Goal: Information Seeking & Learning: Learn about a topic

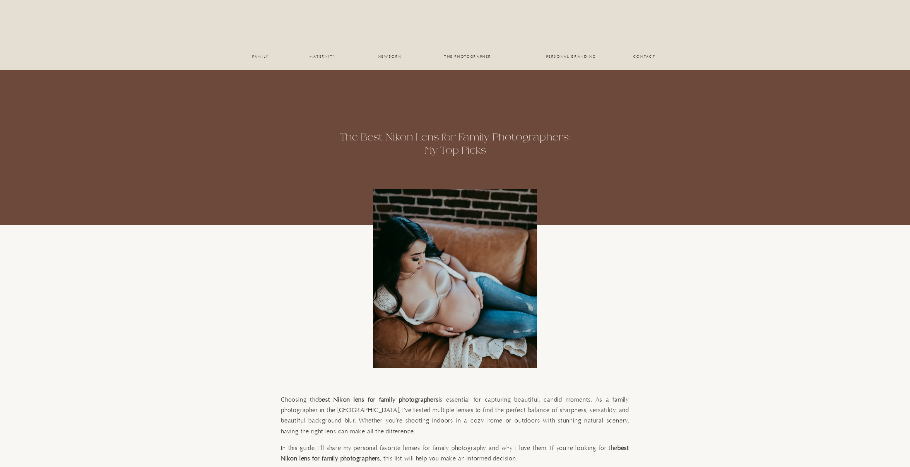
scroll to position [364, 0]
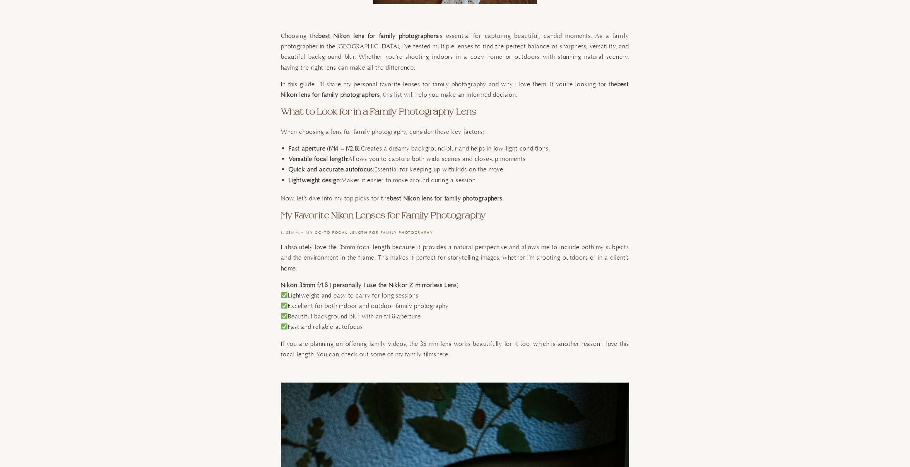
drag, startPoint x: 280, startPoint y: 284, endPoint x: 334, endPoint y: 285, distance: 53.4
click at [336, 285] on strong "Nikon 35mm f/1.8 ( personally I use the Nikkor Z mirrorless Lens)" at bounding box center [370, 285] width 178 height 8
drag, startPoint x: 327, startPoint y: 285, endPoint x: 283, endPoint y: 284, distance: 43.7
click at [283, 284] on strong "Nikon 35mm f/1.8 ( personally I use the Nikkor Z mirrorless Lens)" at bounding box center [370, 285] width 178 height 8
copy strong "Nikon 35mm f/1.8"
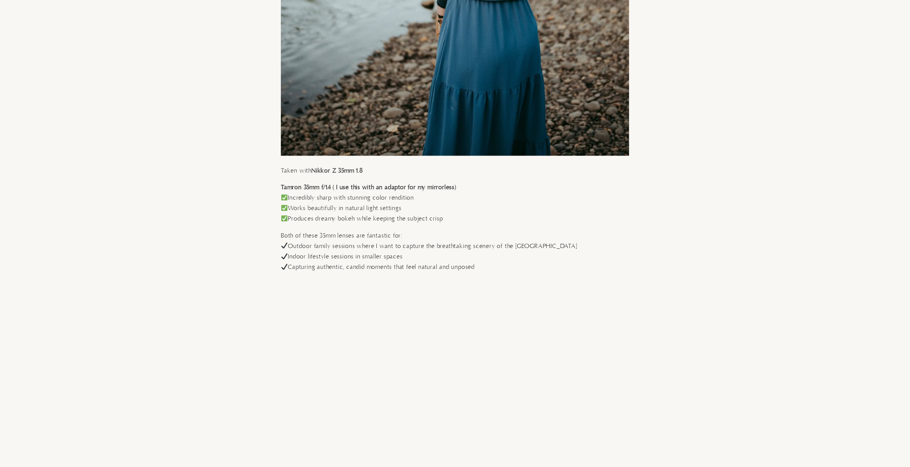
scroll to position [1718, 0]
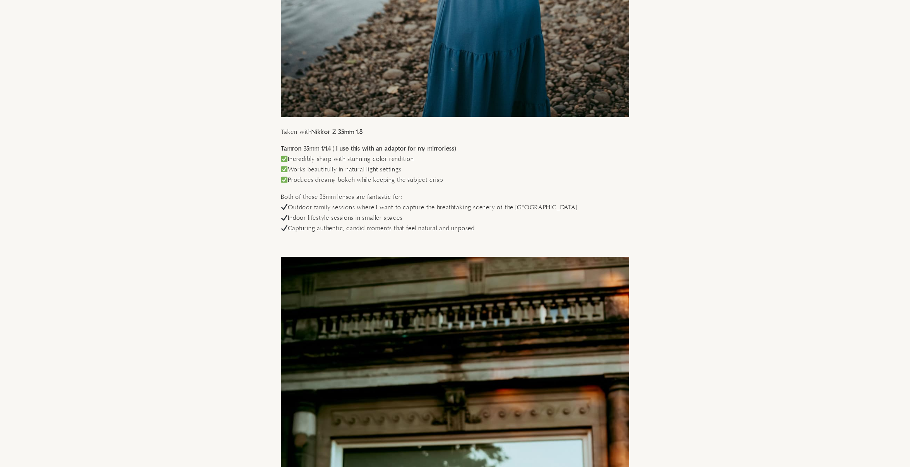
click at [452, 159] on p "Incredibly sharp with stunning color rendition Works beautifully in natural lig…" at bounding box center [455, 170] width 348 height 32
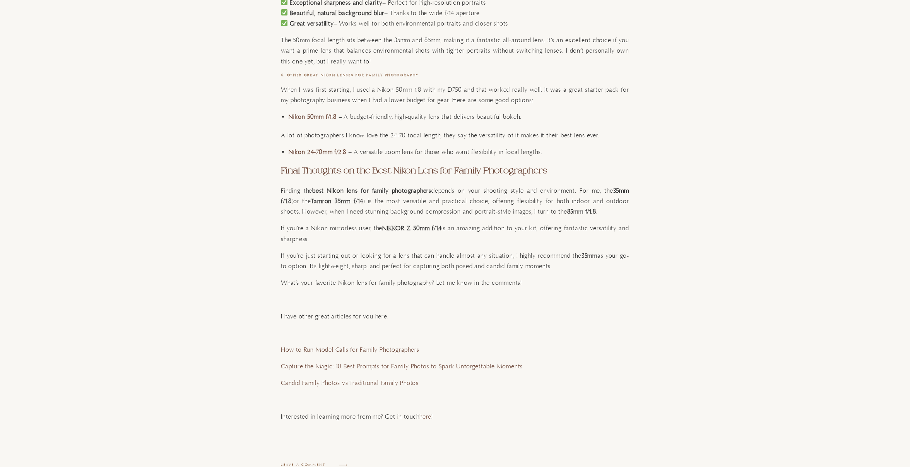
scroll to position [3381, 0]
